Goal: Entertainment & Leisure: Browse casually

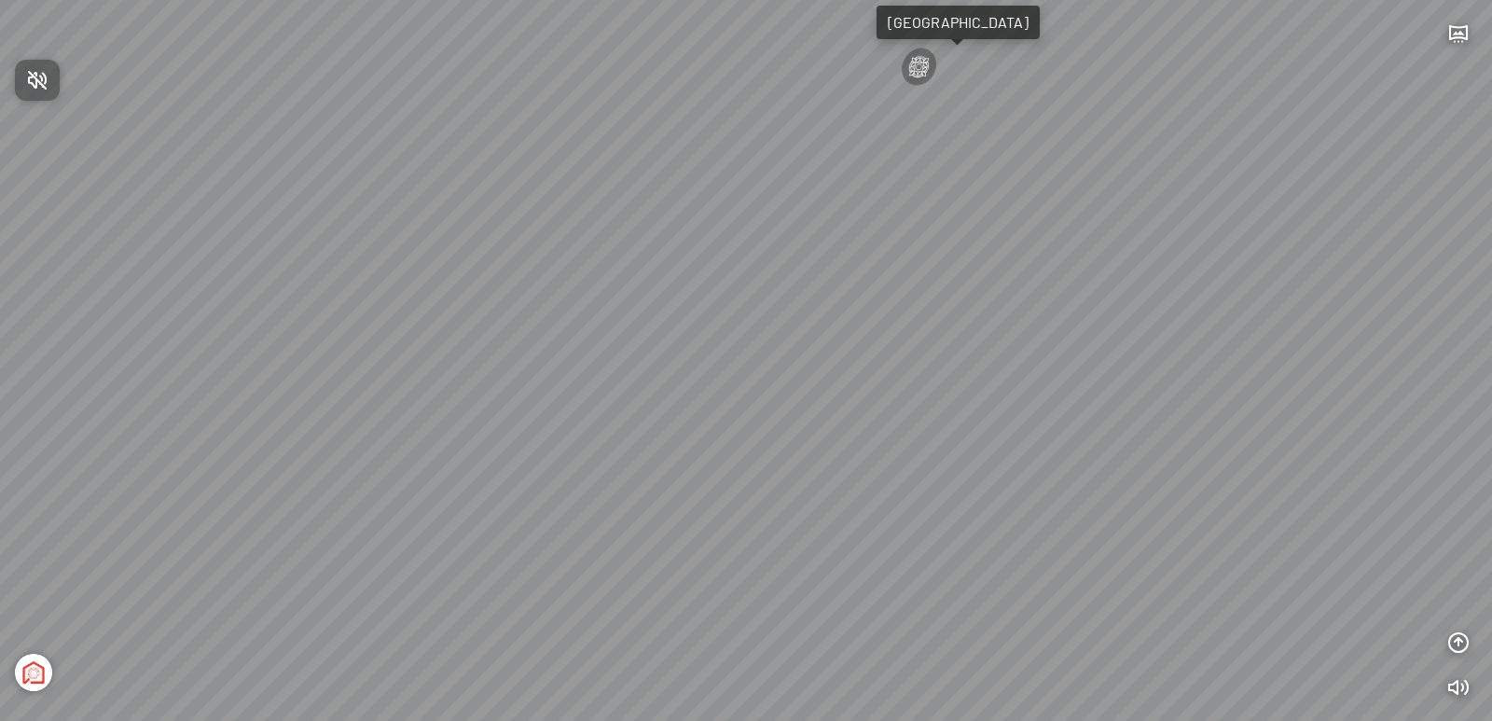
drag, startPoint x: 1053, startPoint y: 409, endPoint x: 488, endPoint y: 337, distance: 569.7
click at [488, 337] on div at bounding box center [746, 360] width 1492 height 721
drag, startPoint x: 790, startPoint y: 316, endPoint x: 423, endPoint y: 278, distance: 368.4
click at [423, 278] on div "Light Tower [GEOGRAPHIC_DATA] Tổng thể [GEOGRAPHIC_DATA] [GEOGRAPHIC_DATA] Phố …" at bounding box center [746, 360] width 1492 height 721
drag, startPoint x: 1034, startPoint y: 378, endPoint x: 623, endPoint y: 402, distance: 411.9
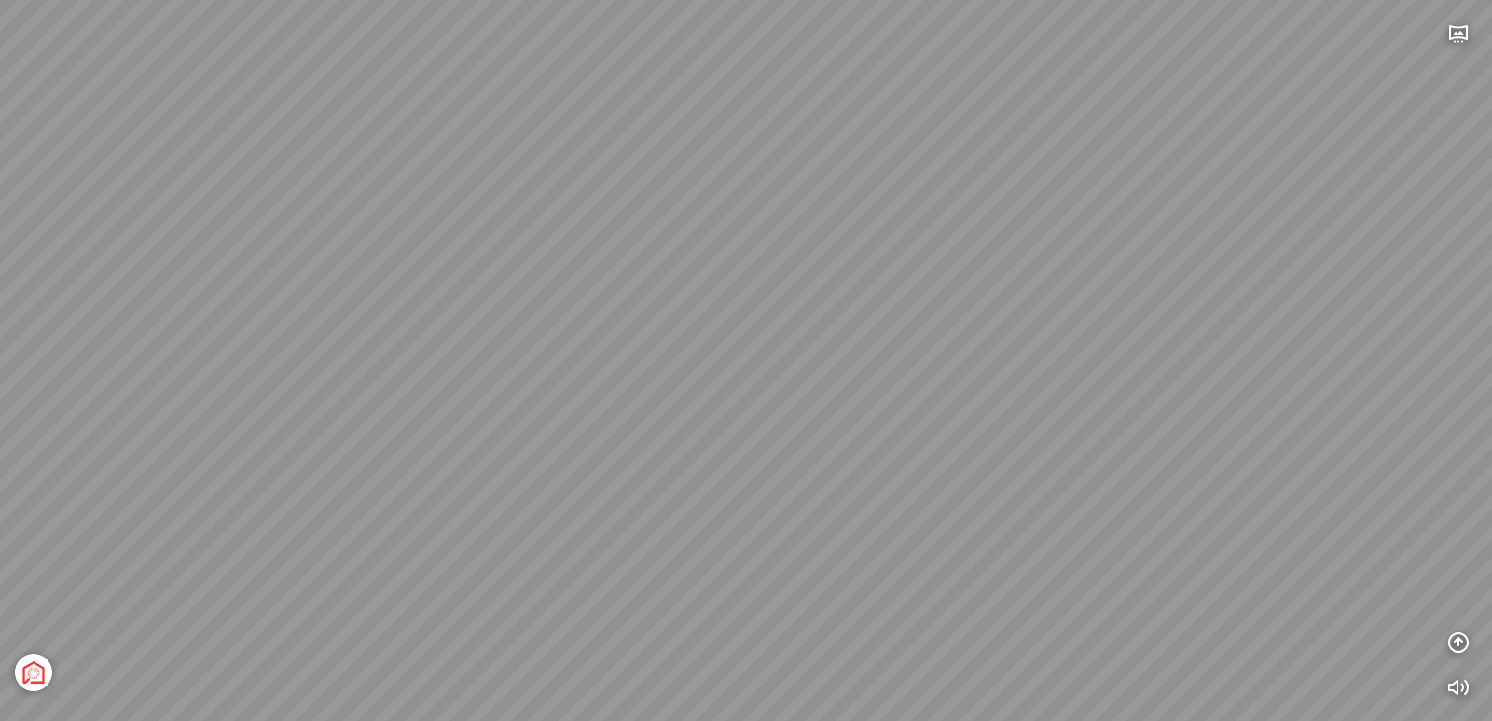
click at [625, 400] on div "Light Tower [GEOGRAPHIC_DATA] Tổng thể [GEOGRAPHIC_DATA] [GEOGRAPHIC_DATA] Phố …" at bounding box center [746, 360] width 1492 height 721
drag, startPoint x: 1288, startPoint y: 387, endPoint x: 1251, endPoint y: 401, distance: 39.0
click at [1258, 395] on div "Light Tower [GEOGRAPHIC_DATA] Tổng thể [GEOGRAPHIC_DATA] [GEOGRAPHIC_DATA] Phố …" at bounding box center [746, 360] width 1492 height 721
drag, startPoint x: 802, startPoint y: 517, endPoint x: 629, endPoint y: 551, distance: 175.9
click at [651, 551] on div "Light Tower [GEOGRAPHIC_DATA] Tổng thể [GEOGRAPHIC_DATA] [GEOGRAPHIC_DATA] Phố …" at bounding box center [746, 360] width 1492 height 721
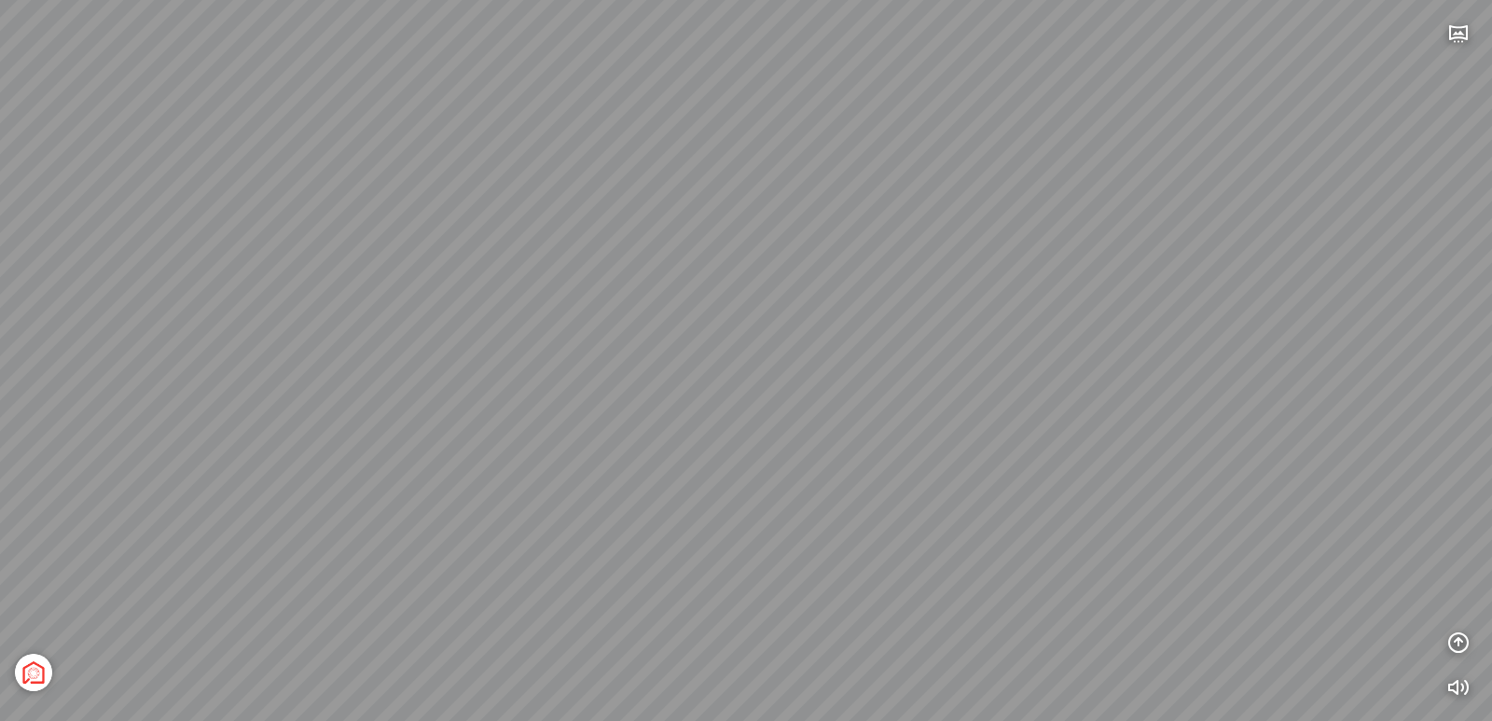
drag, startPoint x: 585, startPoint y: 207, endPoint x: 593, endPoint y: 344, distance: 137.3
click at [593, 344] on div "Light Tower [GEOGRAPHIC_DATA] Tổng thể [GEOGRAPHIC_DATA] [GEOGRAPHIC_DATA] Phố …" at bounding box center [746, 360] width 1492 height 721
drag, startPoint x: 703, startPoint y: 323, endPoint x: 690, endPoint y: 308, distance: 19.8
click at [691, 309] on div "Light Tower [GEOGRAPHIC_DATA] Tổng thể [GEOGRAPHIC_DATA] [GEOGRAPHIC_DATA] Phố …" at bounding box center [746, 360] width 1492 height 721
drag, startPoint x: 449, startPoint y: 230, endPoint x: 666, endPoint y: 188, distance: 220.3
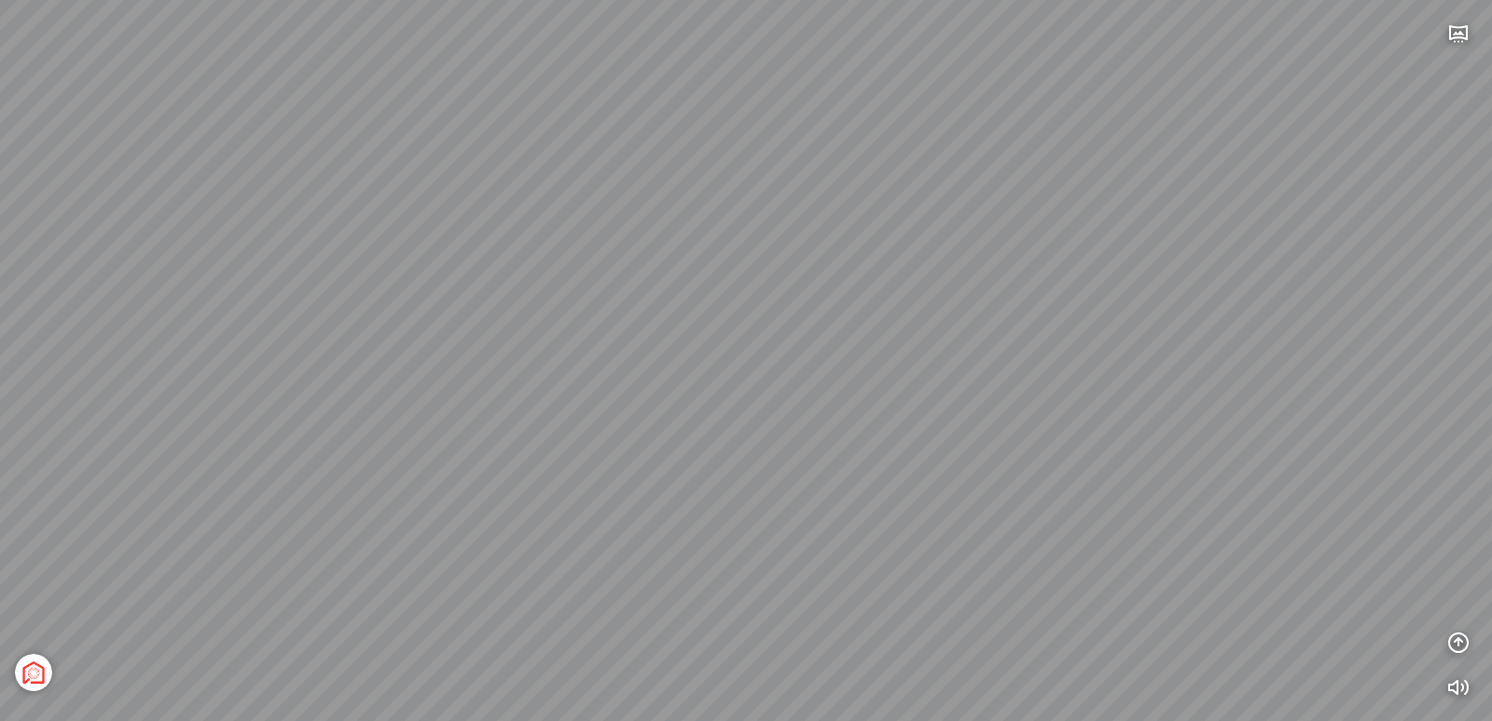
click at [666, 188] on div "Light Tower [GEOGRAPHIC_DATA] Tổng thể [GEOGRAPHIC_DATA] [GEOGRAPHIC_DATA] Phố …" at bounding box center [746, 360] width 1492 height 721
drag, startPoint x: 793, startPoint y: 187, endPoint x: 654, endPoint y: 198, distance: 140.2
click at [654, 198] on div "Light Tower [GEOGRAPHIC_DATA] Tổng thể [GEOGRAPHIC_DATA] [GEOGRAPHIC_DATA] Phố …" at bounding box center [746, 360] width 1492 height 721
drag, startPoint x: 821, startPoint y: 192, endPoint x: 668, endPoint y: 210, distance: 153.9
click at [669, 210] on div "Light Tower [GEOGRAPHIC_DATA] Tổng thể [GEOGRAPHIC_DATA] [GEOGRAPHIC_DATA] Phố …" at bounding box center [746, 360] width 1492 height 721
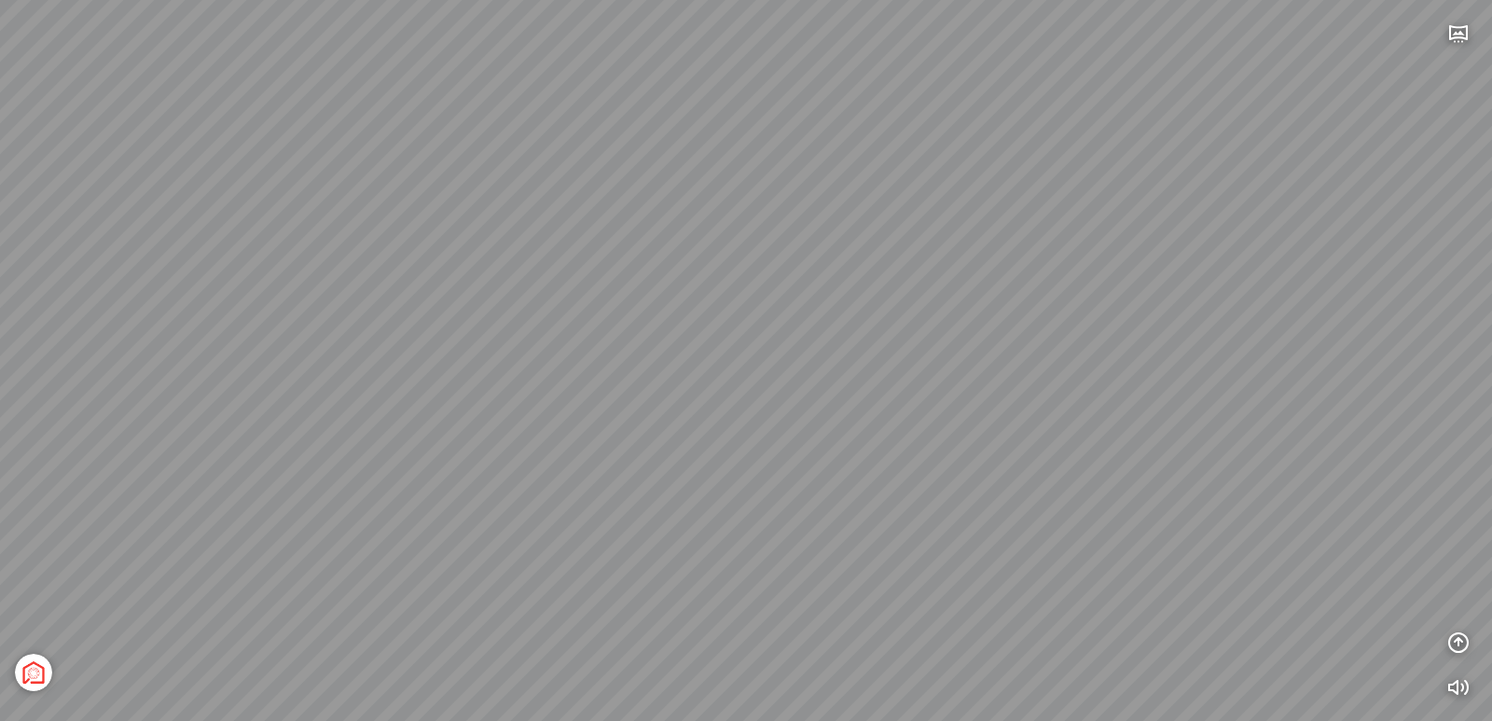
drag, startPoint x: 660, startPoint y: 211, endPoint x: 656, endPoint y: 160, distance: 50.5
click at [656, 160] on div "Light Tower [GEOGRAPHIC_DATA] Tổng thể [GEOGRAPHIC_DATA] [GEOGRAPHIC_DATA] Phố …" at bounding box center [746, 360] width 1492 height 721
